Goal: Task Accomplishment & Management: Manage account settings

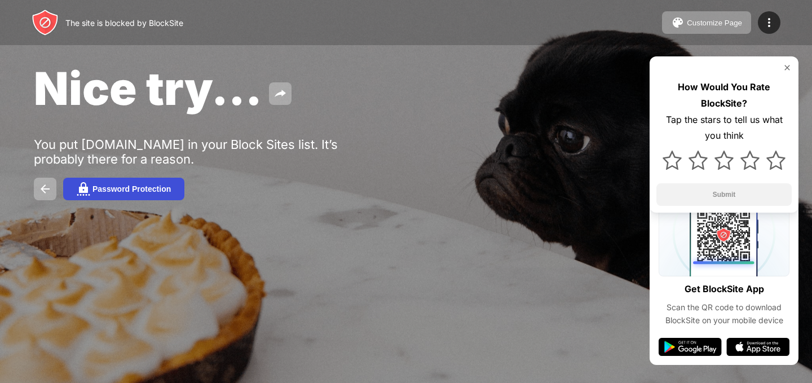
click at [115, 195] on button "Password Protection" at bounding box center [123, 189] width 121 height 23
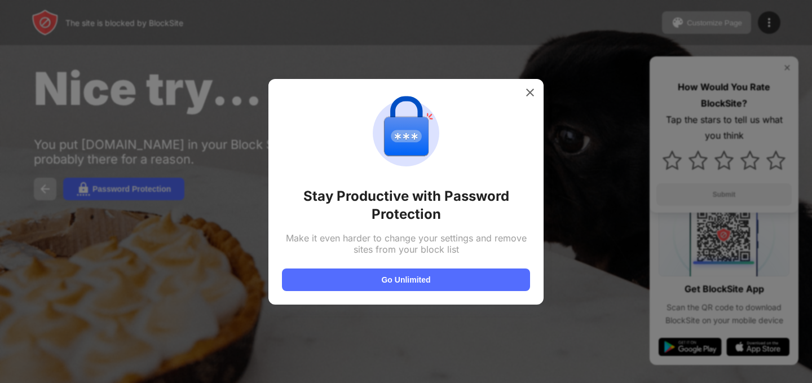
click at [621, 223] on div at bounding box center [406, 191] width 812 height 383
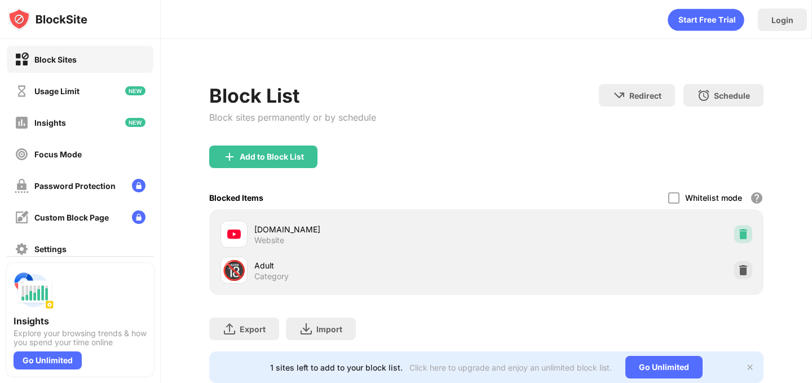
click at [738, 233] on img at bounding box center [743, 233] width 11 height 11
